Goal: Transaction & Acquisition: Purchase product/service

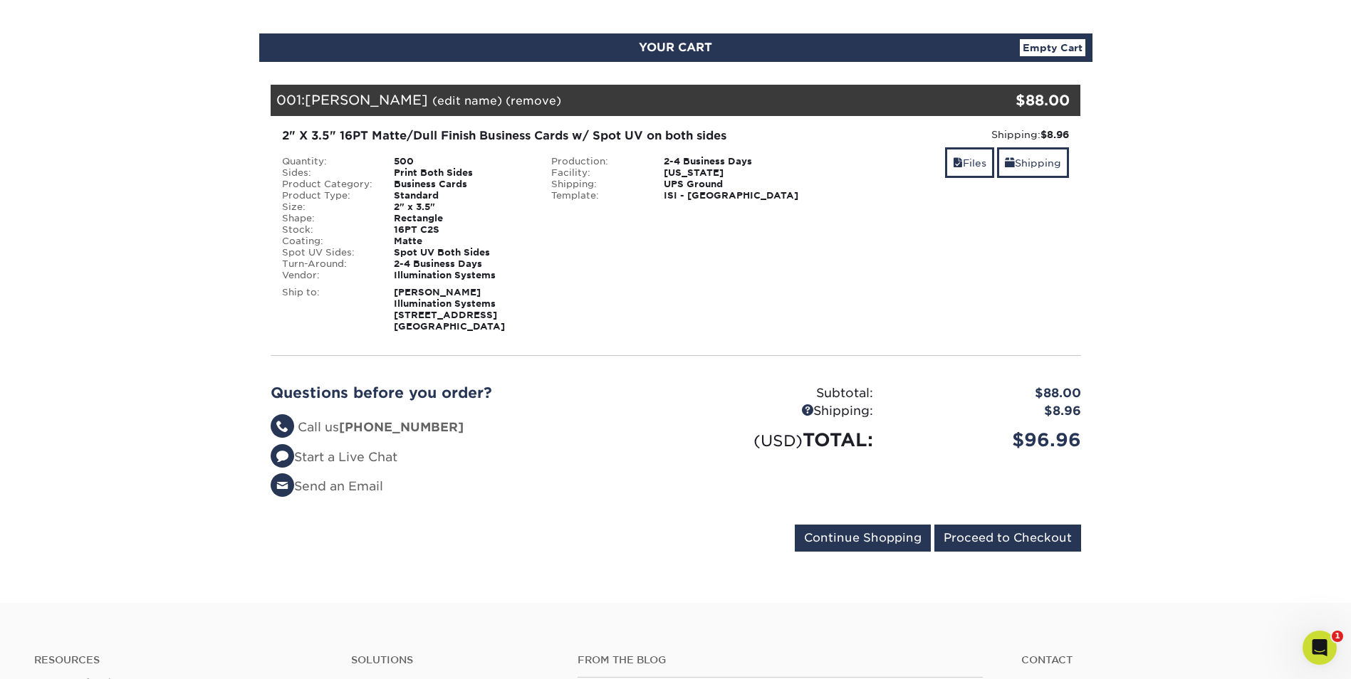
scroll to position [142, 0]
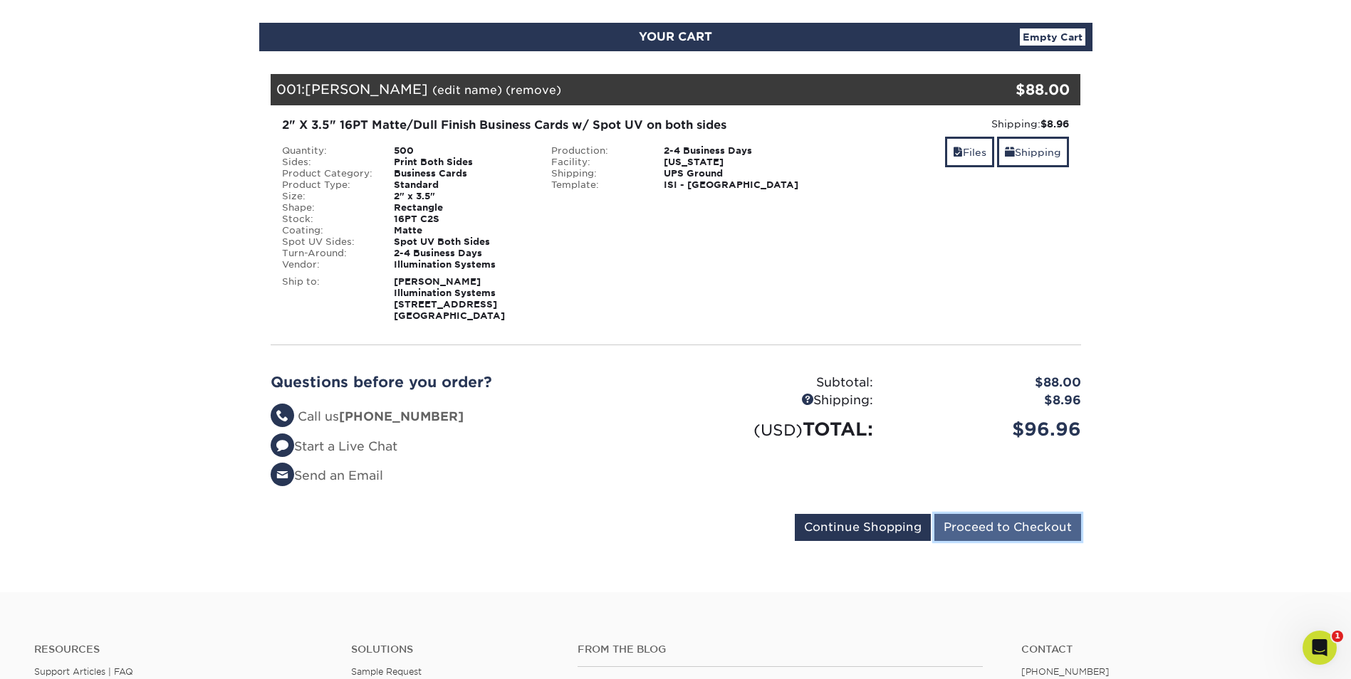
click at [1008, 522] on input "Proceed to Checkout" at bounding box center [1007, 527] width 147 height 27
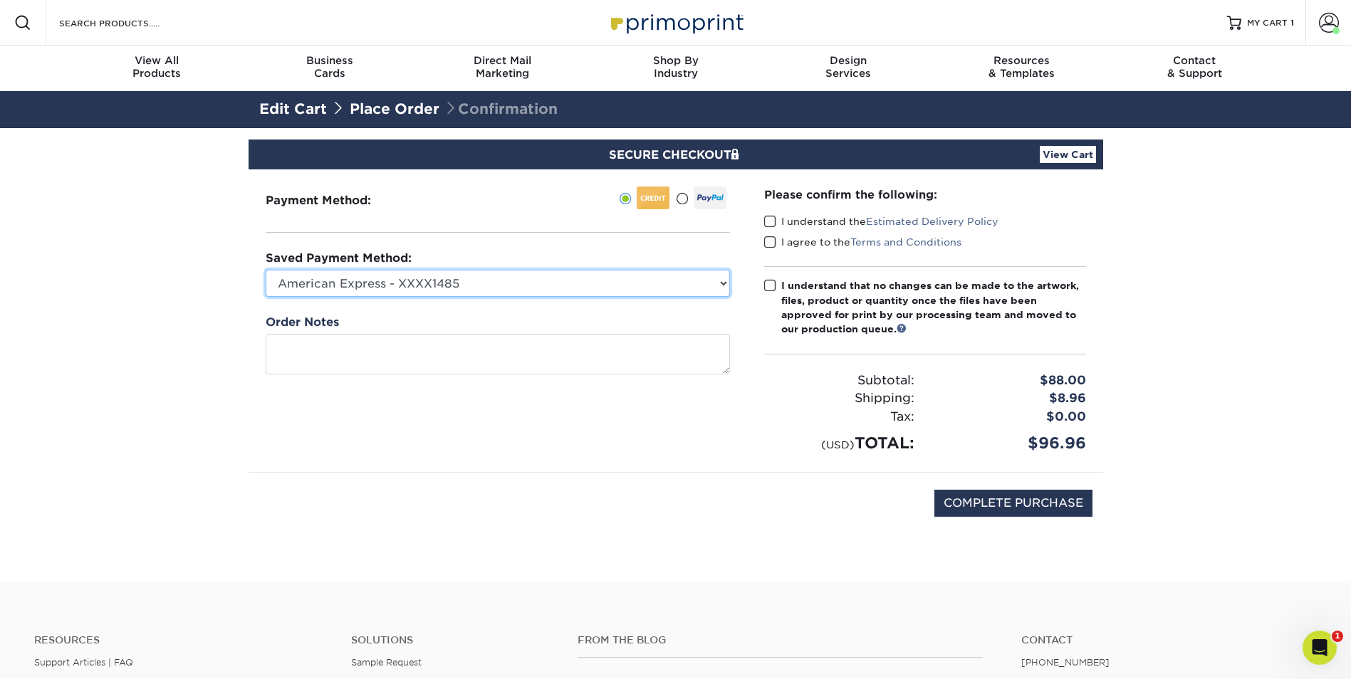
click at [560, 278] on select "American Express - XXXX1485 American Express - XXXX2269 American Express - XXXX…" at bounding box center [498, 283] width 464 height 27
select select "70590"
click at [266, 270] on select "American Express - XXXX1485 American Express - XXXX2269 American Express - XXXX…" at bounding box center [498, 283] width 464 height 27
click at [769, 219] on span at bounding box center [770, 222] width 12 height 14
click at [0, 0] on input "I understand the Estimated Delivery Policy" at bounding box center [0, 0] width 0 height 0
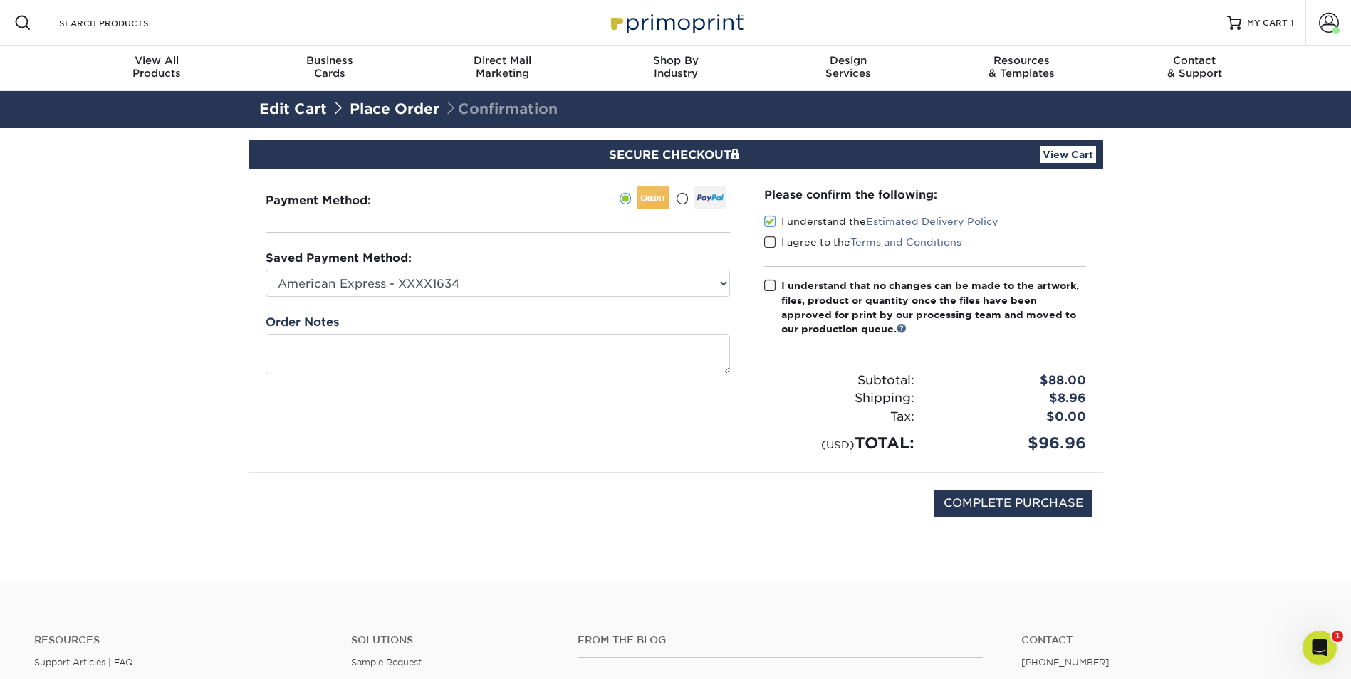
drag, startPoint x: 771, startPoint y: 239, endPoint x: 773, endPoint y: 255, distance: 15.7
click at [772, 241] on span at bounding box center [770, 243] width 12 height 14
click at [0, 0] on input "I agree to the Terms and Conditions" at bounding box center [0, 0] width 0 height 0
click at [768, 288] on span at bounding box center [770, 286] width 12 height 14
click at [0, 0] on input "I understand that no changes can be made to the artwork, files, product or quan…" at bounding box center [0, 0] width 0 height 0
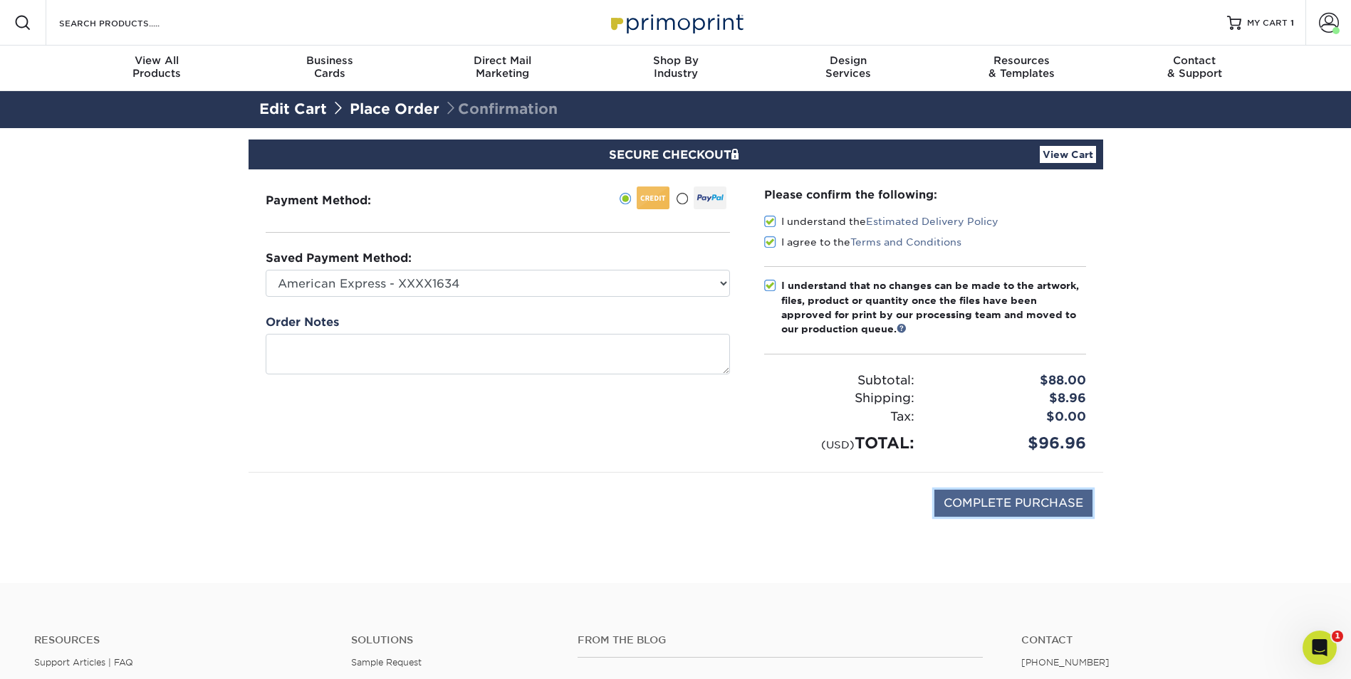
drag, startPoint x: 1045, startPoint y: 504, endPoint x: 1032, endPoint y: 499, distance: 13.8
click at [1044, 504] on input "COMPLETE PURCHASE" at bounding box center [1013, 503] width 158 height 27
type input "PROCESSING, PLEASE WAIT..."
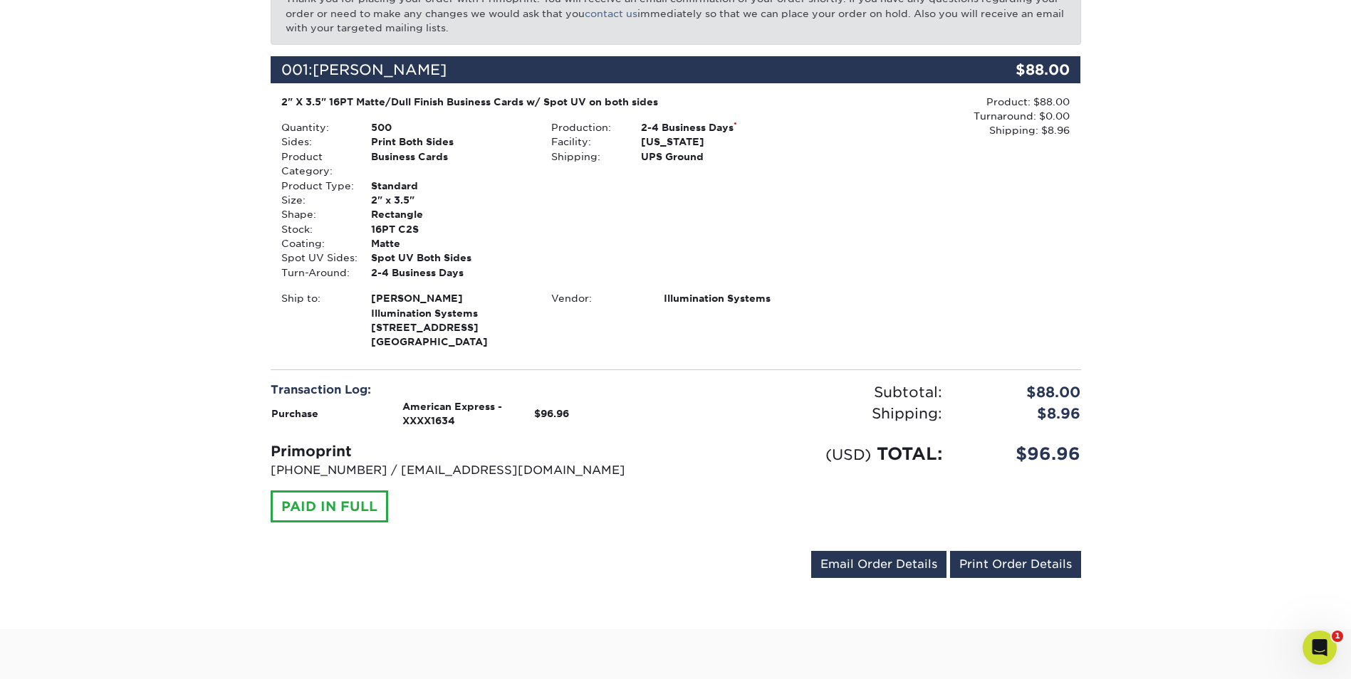
scroll to position [285, 0]
